Goal: Task Accomplishment & Management: Manage account settings

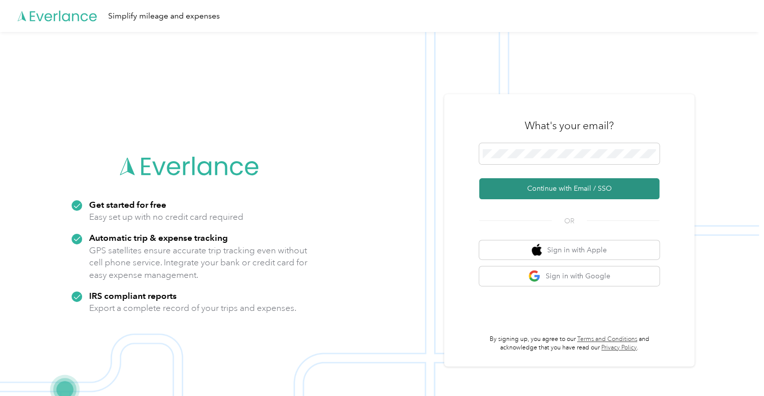
click at [565, 185] on button "Continue with Email / SSO" at bounding box center [569, 188] width 180 height 21
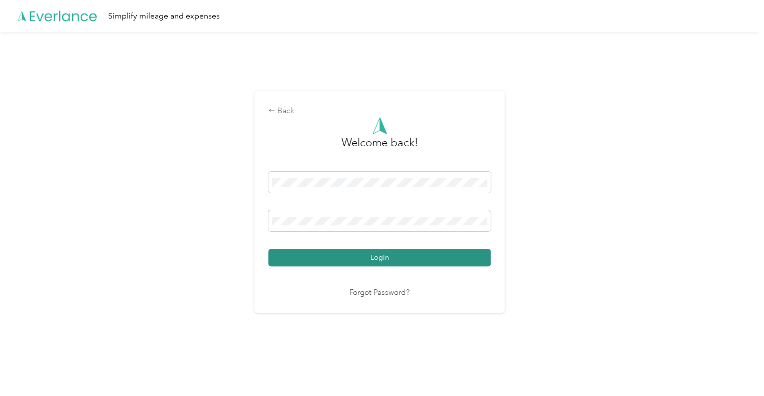
click at [405, 252] on button "Login" at bounding box center [379, 258] width 222 height 18
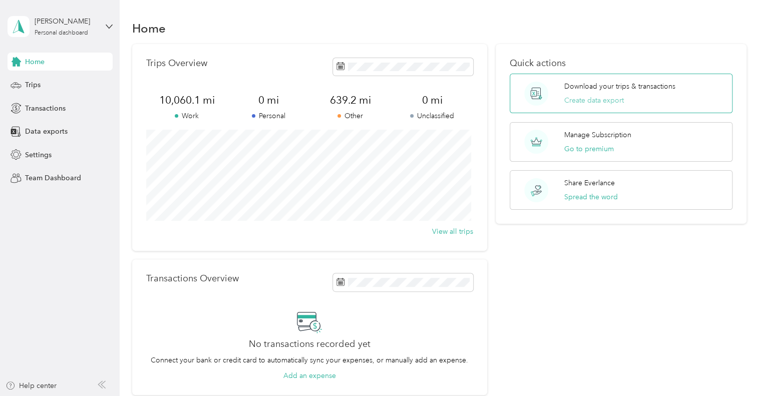
click at [610, 99] on button "Create data export" at bounding box center [594, 100] width 60 height 11
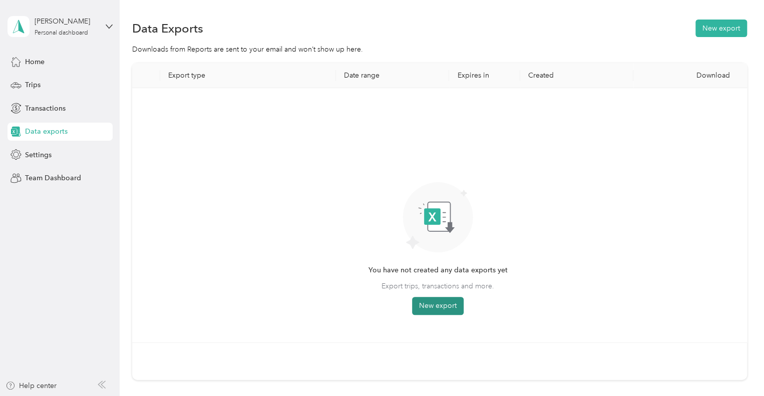
click at [445, 299] on button "New export" at bounding box center [438, 306] width 52 height 18
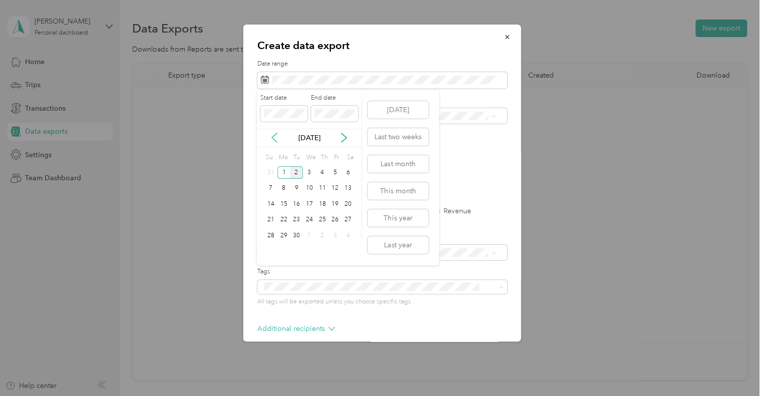
click at [273, 134] on icon at bounding box center [274, 138] width 10 height 10
click at [321, 172] on div "1" at bounding box center [322, 172] width 13 height 13
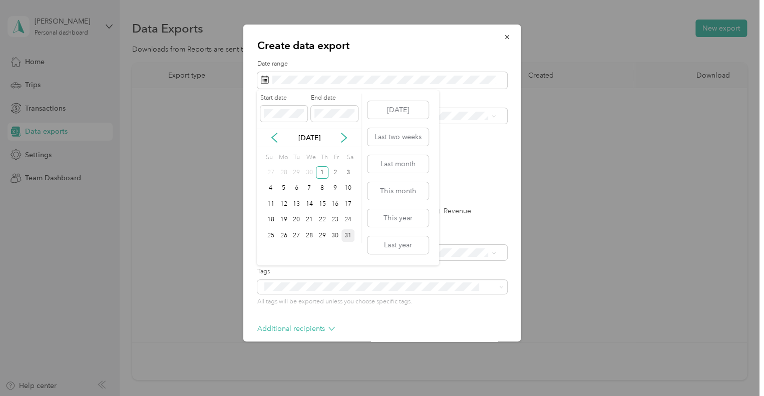
click at [347, 231] on div "31" at bounding box center [348, 235] width 13 height 13
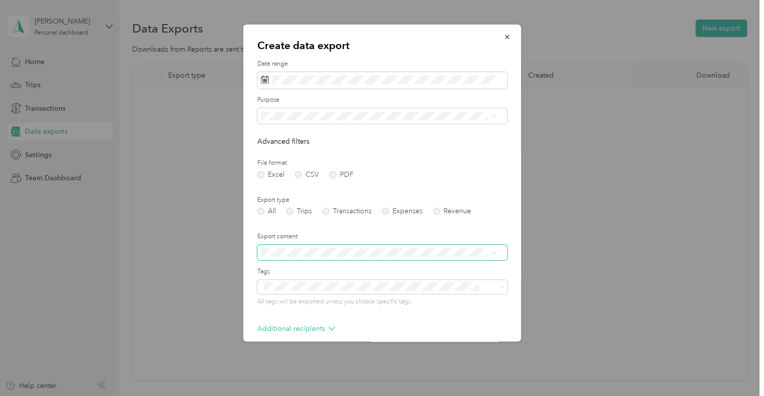
scroll to position [47, 0]
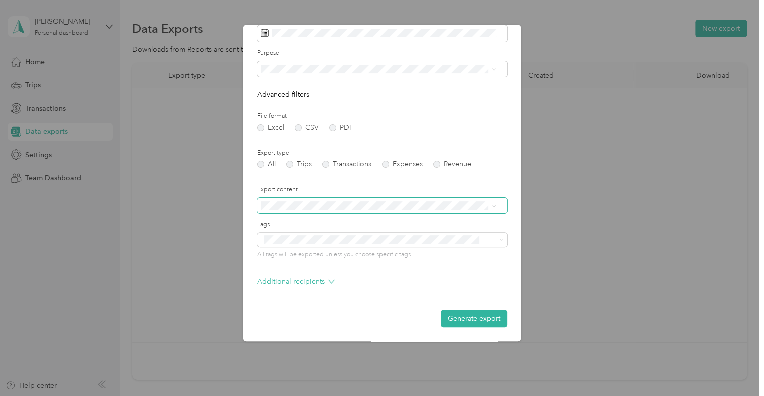
click at [494, 203] on span at bounding box center [493, 205] width 5 height 9
click at [464, 315] on button "Generate export" at bounding box center [474, 319] width 67 height 18
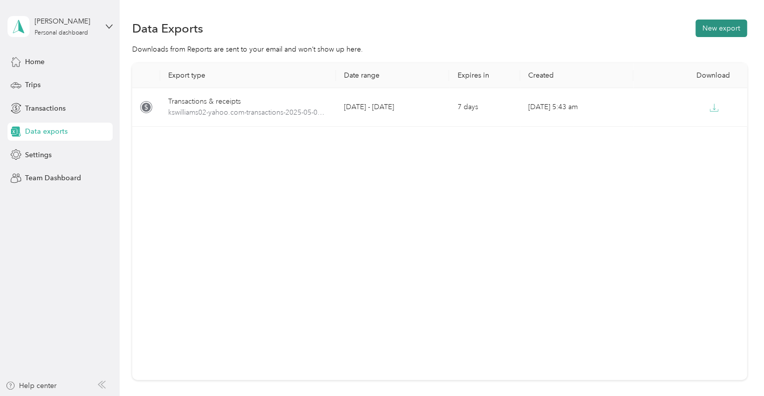
click at [717, 24] on button "New export" at bounding box center [722, 29] width 52 height 18
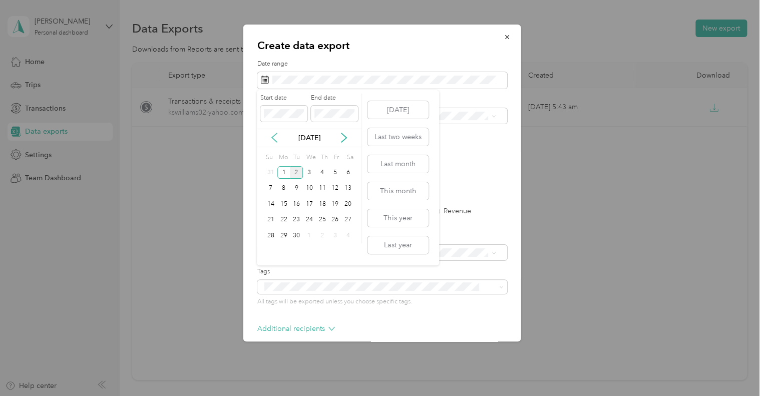
click at [269, 138] on icon at bounding box center [274, 138] width 10 height 10
click at [270, 169] on div "1" at bounding box center [270, 172] width 13 height 13
click at [284, 232] on div "30" at bounding box center [283, 235] width 13 height 13
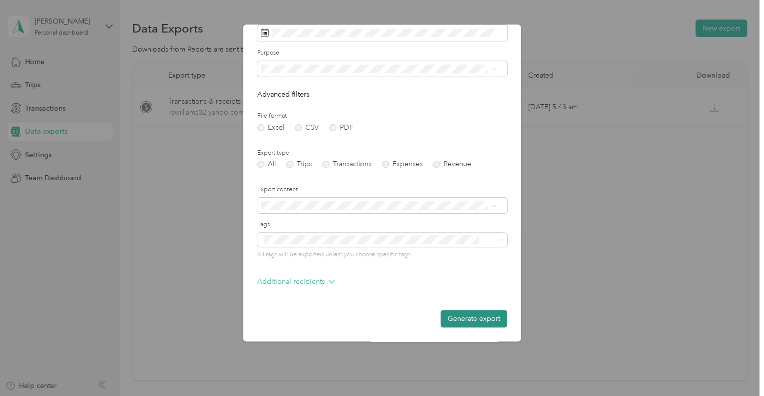
click at [482, 316] on button "Generate export" at bounding box center [474, 319] width 67 height 18
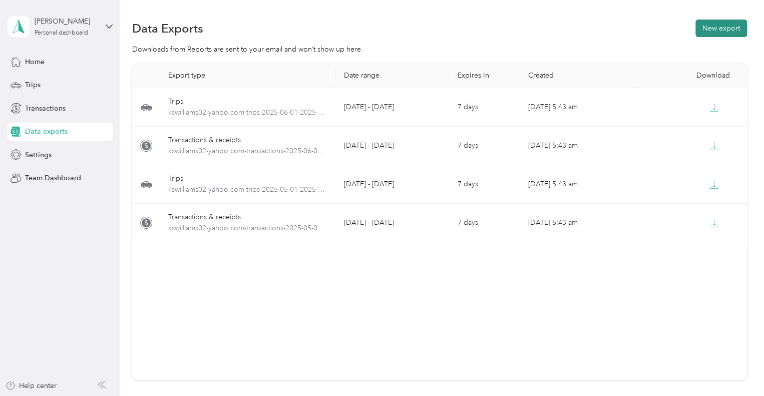
click at [729, 26] on button "New export" at bounding box center [722, 29] width 52 height 18
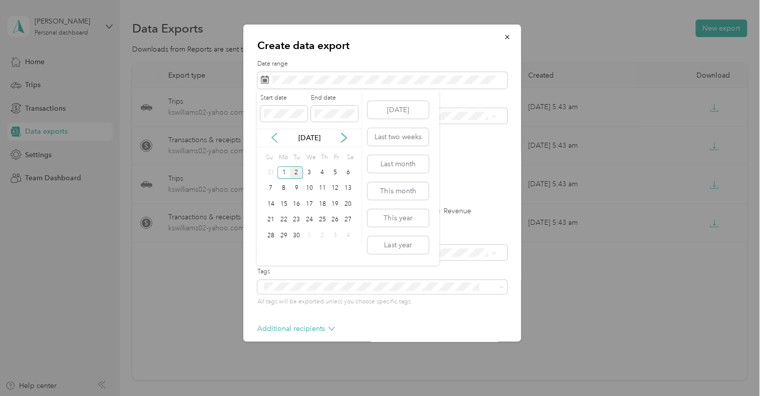
click at [273, 136] on icon at bounding box center [274, 137] width 5 height 9
click at [295, 169] on div "1" at bounding box center [296, 172] width 13 height 13
click at [323, 230] on div "31" at bounding box center [322, 235] width 13 height 13
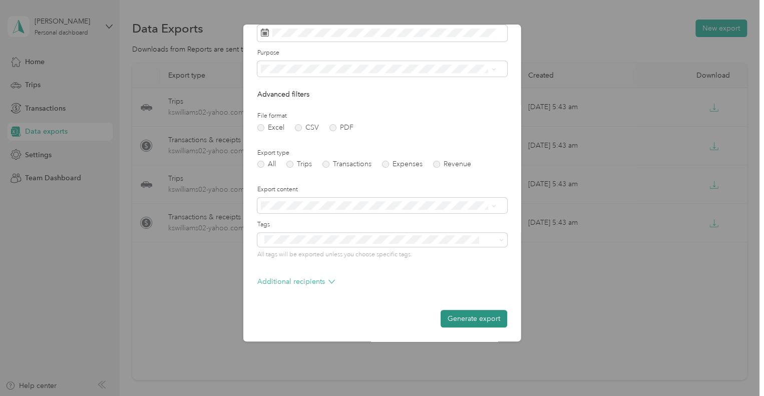
click at [468, 318] on button "Generate export" at bounding box center [474, 319] width 67 height 18
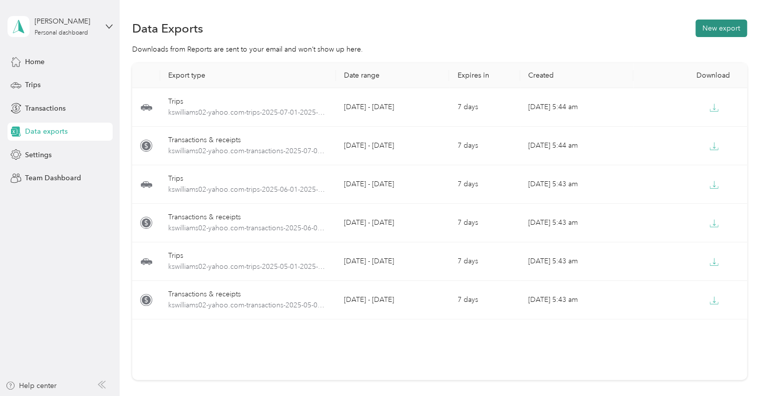
click at [727, 29] on button "New export" at bounding box center [722, 29] width 52 height 18
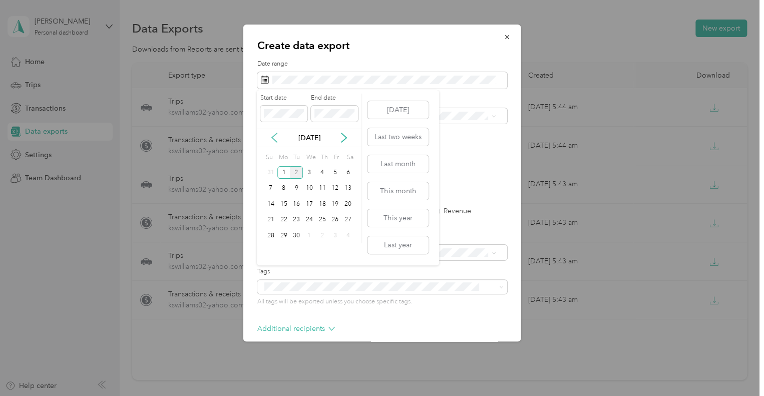
click at [272, 134] on icon at bounding box center [274, 138] width 10 height 10
click at [335, 170] on div "1" at bounding box center [335, 172] width 13 height 13
click at [267, 248] on div "31" at bounding box center [270, 251] width 13 height 13
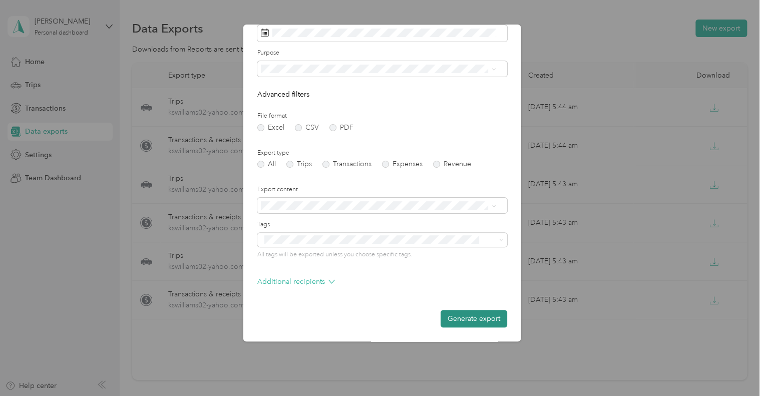
click at [470, 318] on button "Generate export" at bounding box center [474, 319] width 67 height 18
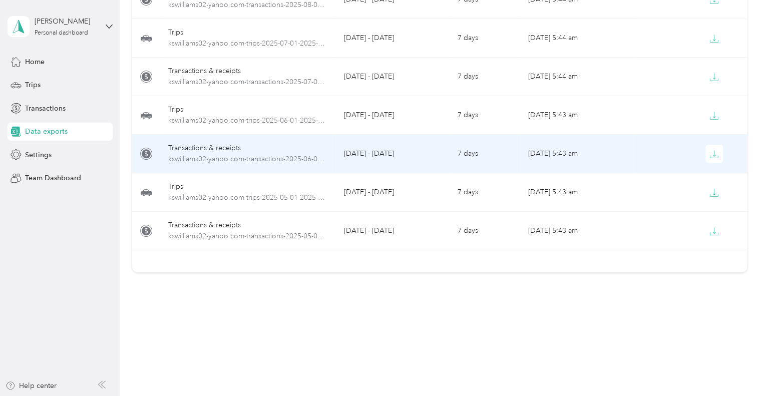
scroll to position [108, 0]
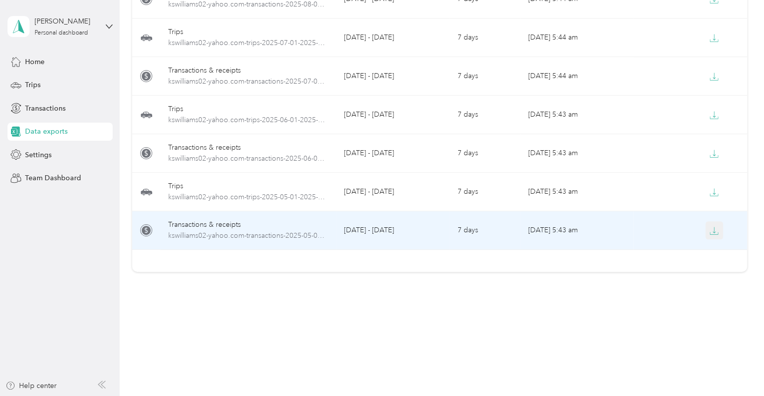
click at [712, 232] on icon "button" at bounding box center [714, 230] width 9 height 9
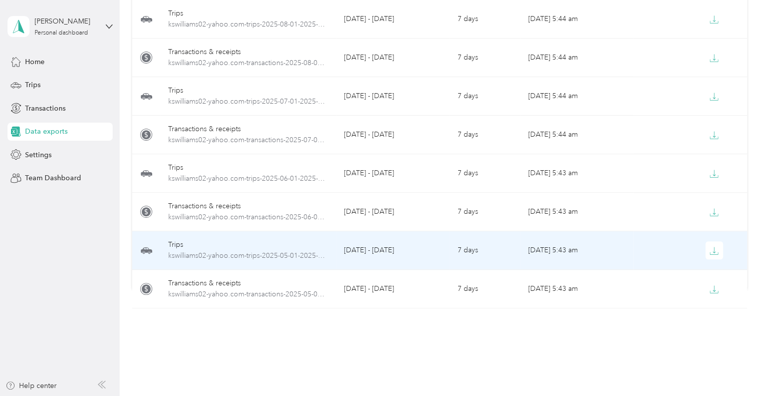
scroll to position [115, 0]
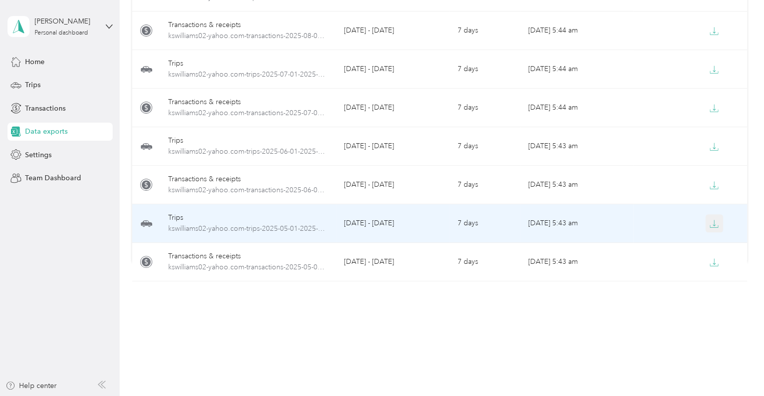
click at [712, 221] on icon "button" at bounding box center [714, 223] width 9 height 9
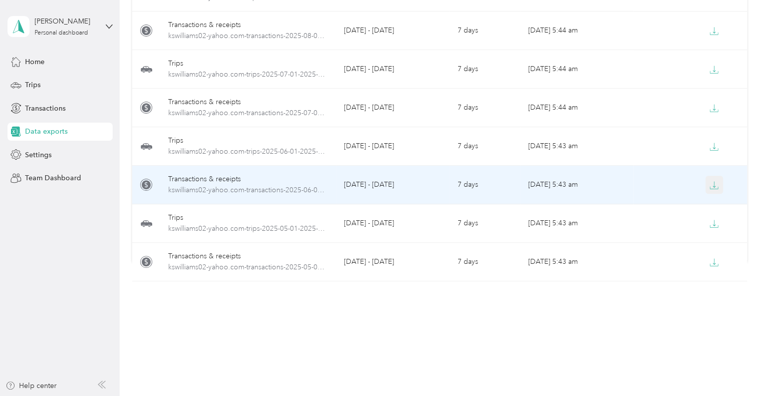
click at [712, 183] on icon "button" at bounding box center [714, 185] width 9 height 9
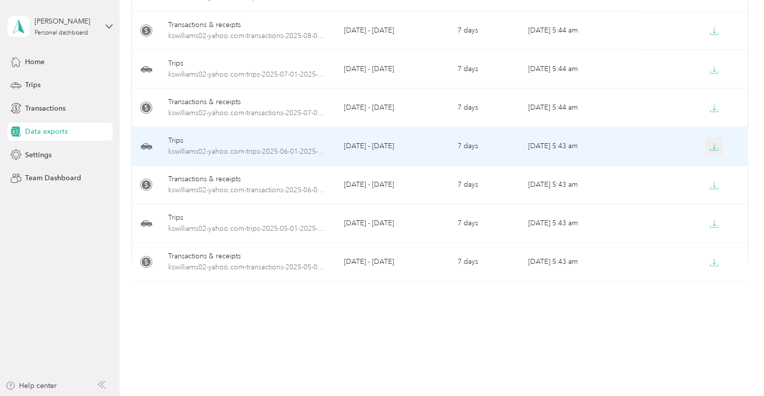
click at [712, 143] on icon "button" at bounding box center [714, 146] width 9 height 9
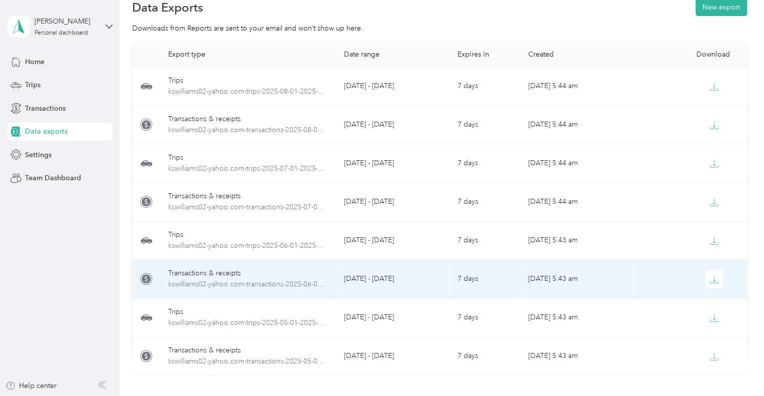
scroll to position [20, 0]
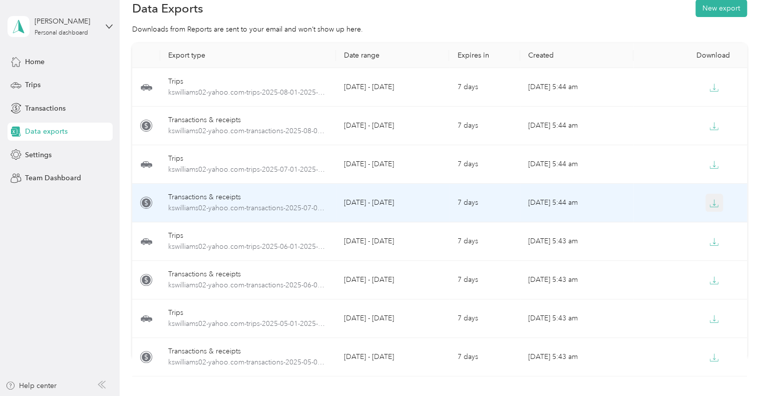
click at [713, 202] on icon "button" at bounding box center [714, 203] width 9 height 9
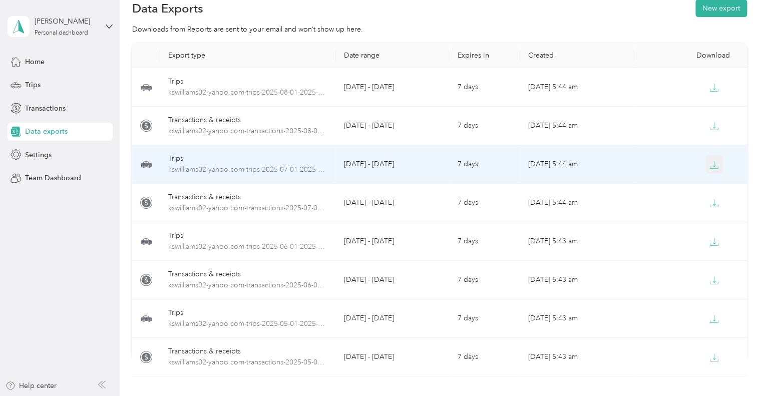
click at [711, 157] on button "button" at bounding box center [715, 164] width 18 height 18
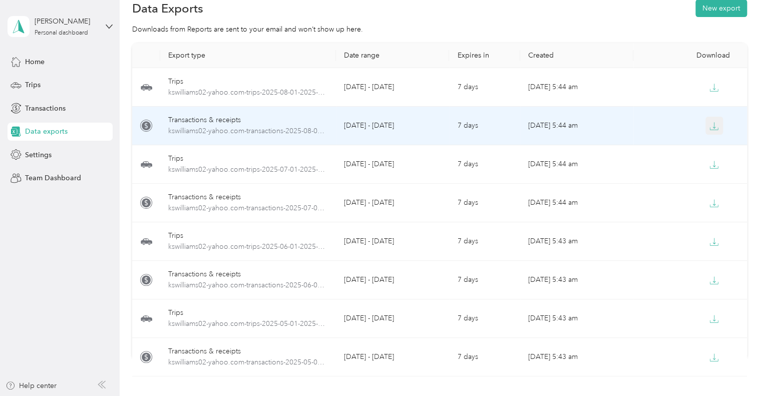
click at [716, 121] on button "button" at bounding box center [715, 126] width 18 height 18
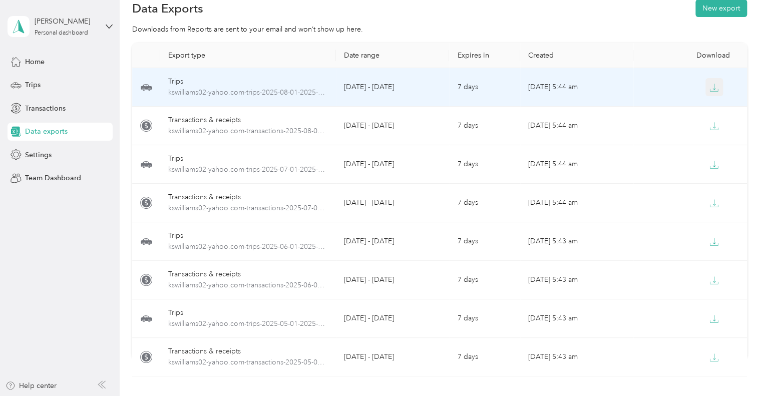
click at [715, 90] on icon "button" at bounding box center [714, 87] width 9 height 9
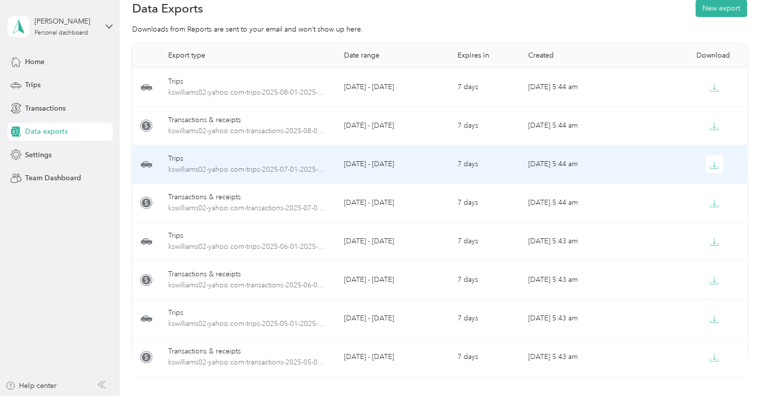
scroll to position [0, 0]
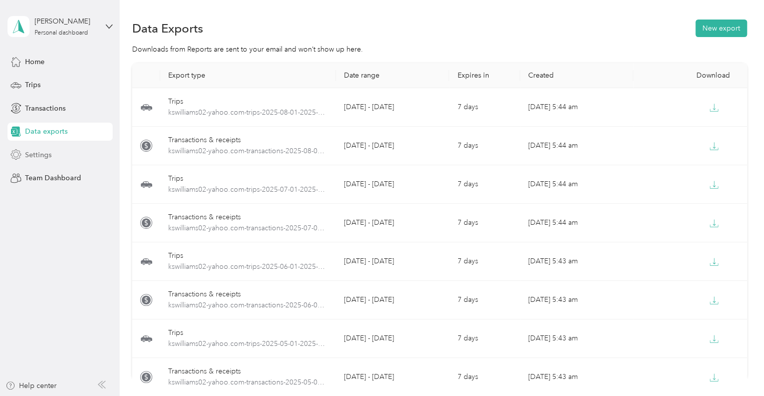
click at [31, 152] on span "Settings" at bounding box center [38, 155] width 27 height 11
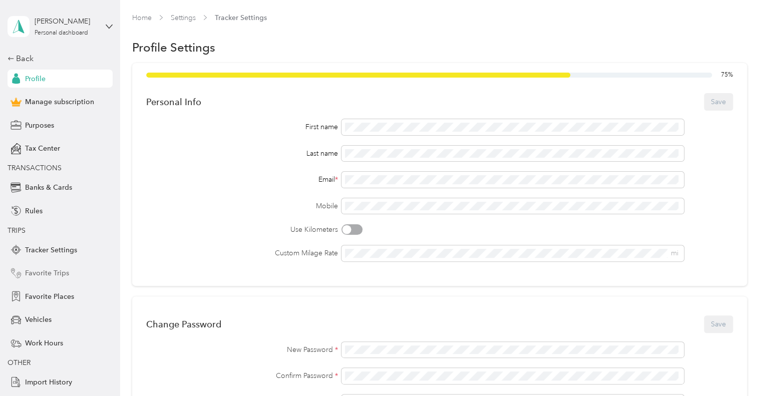
scroll to position [20, 0]
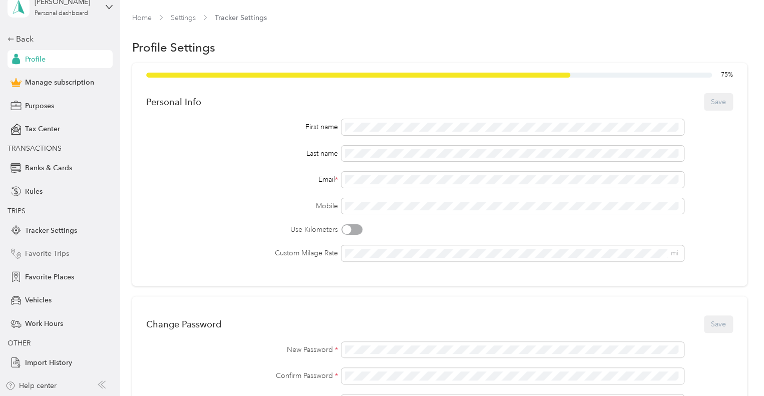
click at [46, 251] on span "Favorite Trips" at bounding box center [47, 253] width 44 height 11
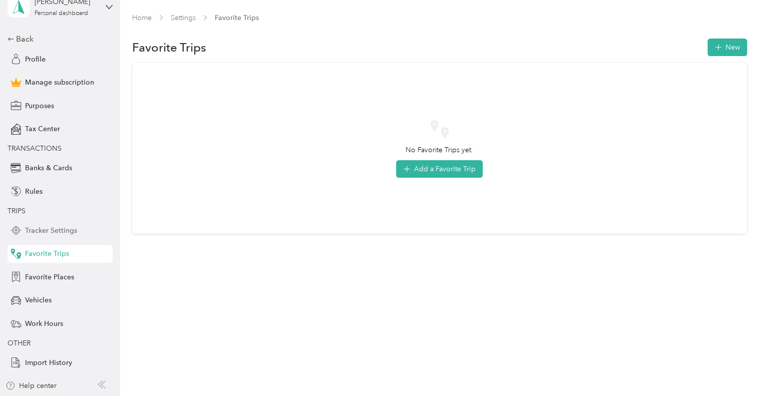
click at [53, 225] on span "Tracker Settings" at bounding box center [51, 230] width 52 height 11
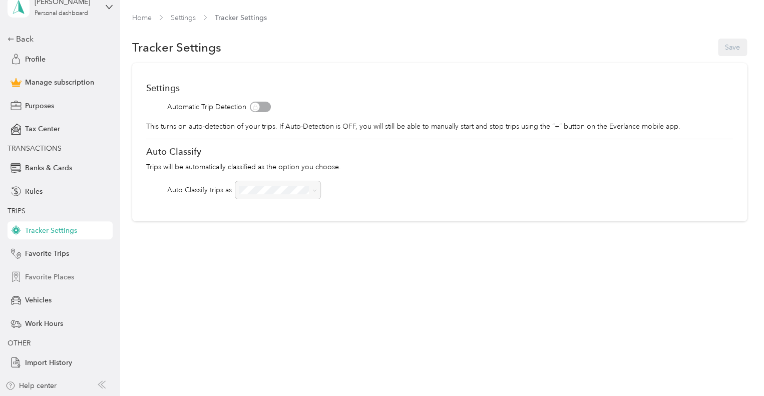
click at [52, 272] on span "Favorite Places" at bounding box center [49, 277] width 49 height 11
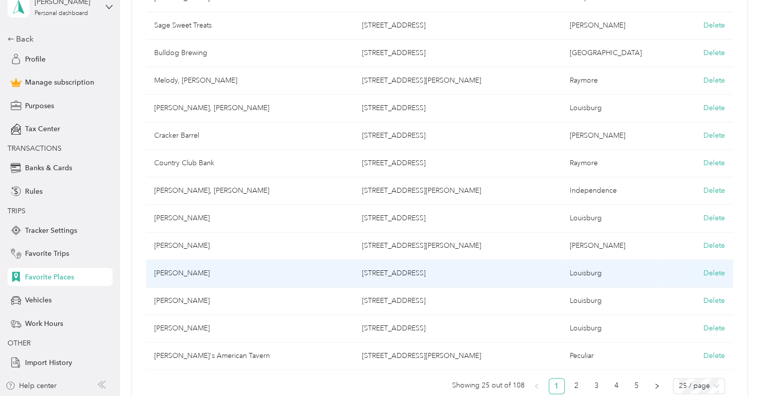
scroll to position [585, 0]
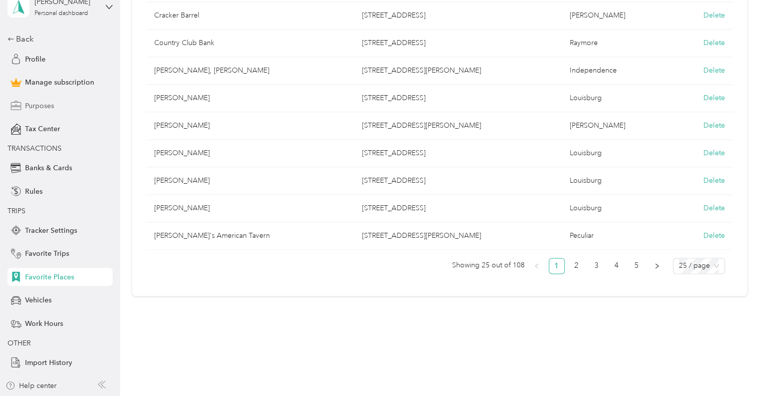
click at [40, 97] on div "Purposes" at bounding box center [60, 106] width 105 height 18
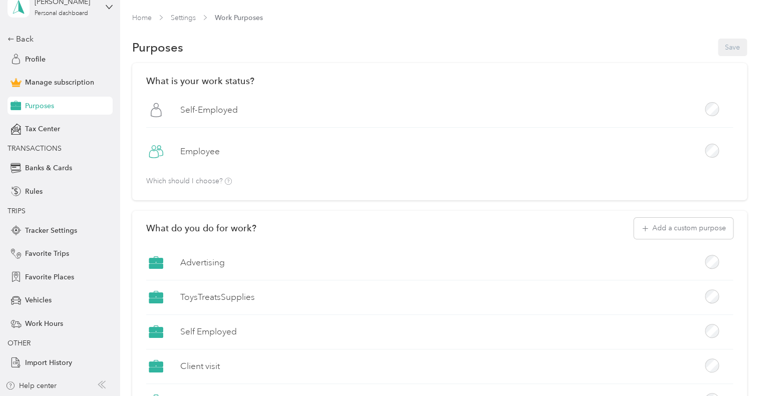
click at [179, 13] on span "Settings" at bounding box center [183, 18] width 25 height 11
click at [34, 58] on span "Profile" at bounding box center [35, 59] width 21 height 11
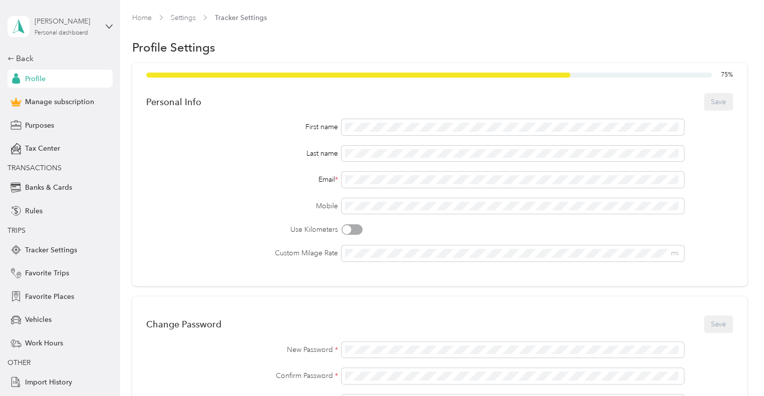
click at [58, 30] on div "Personal dashboard" at bounding box center [62, 33] width 54 height 6
click at [43, 78] on div "Log out" at bounding box center [32, 76] width 39 height 11
